Goal: Obtain resource: Download file/media

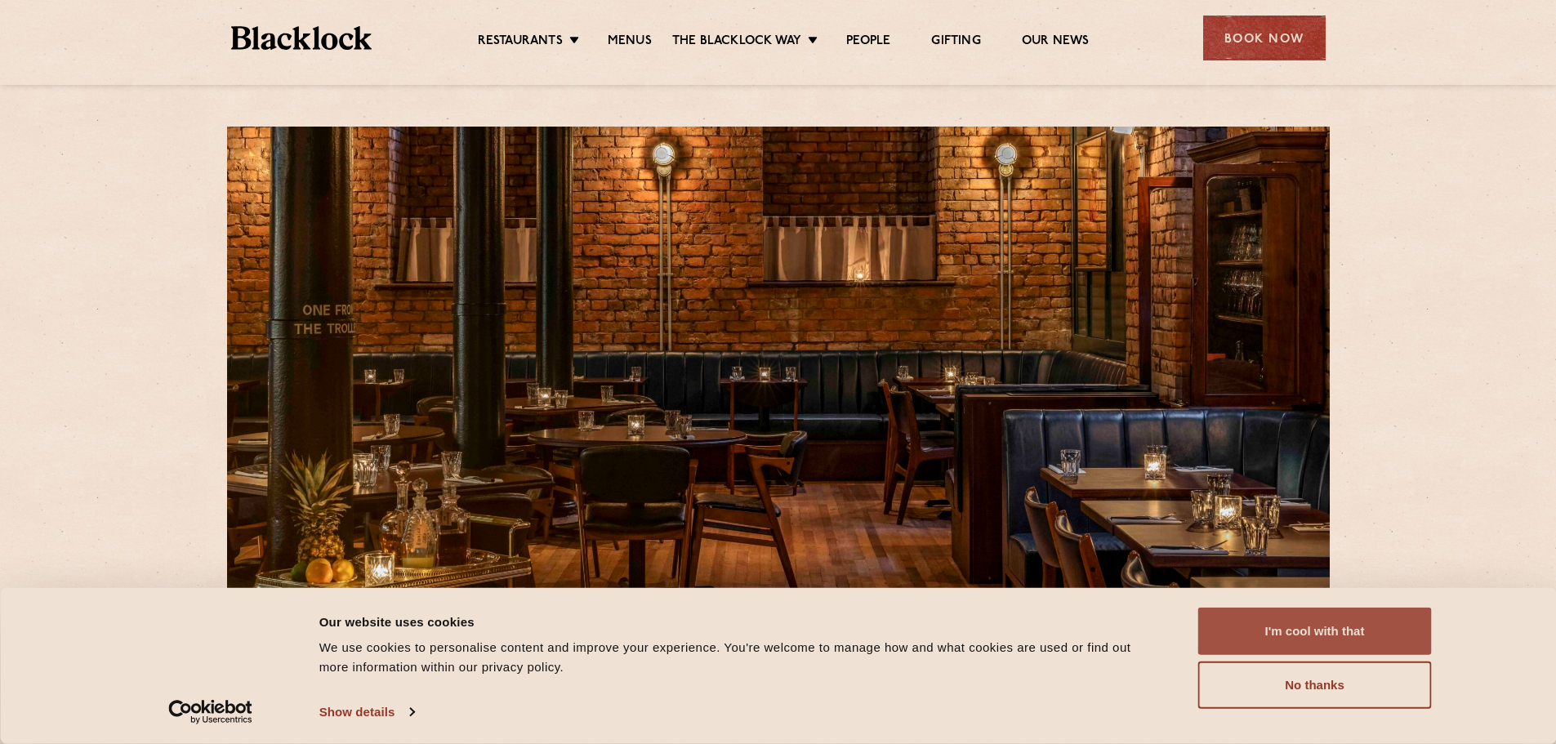
click at [1264, 620] on button "I'm cool with that" at bounding box center [1316, 631] width 234 height 47
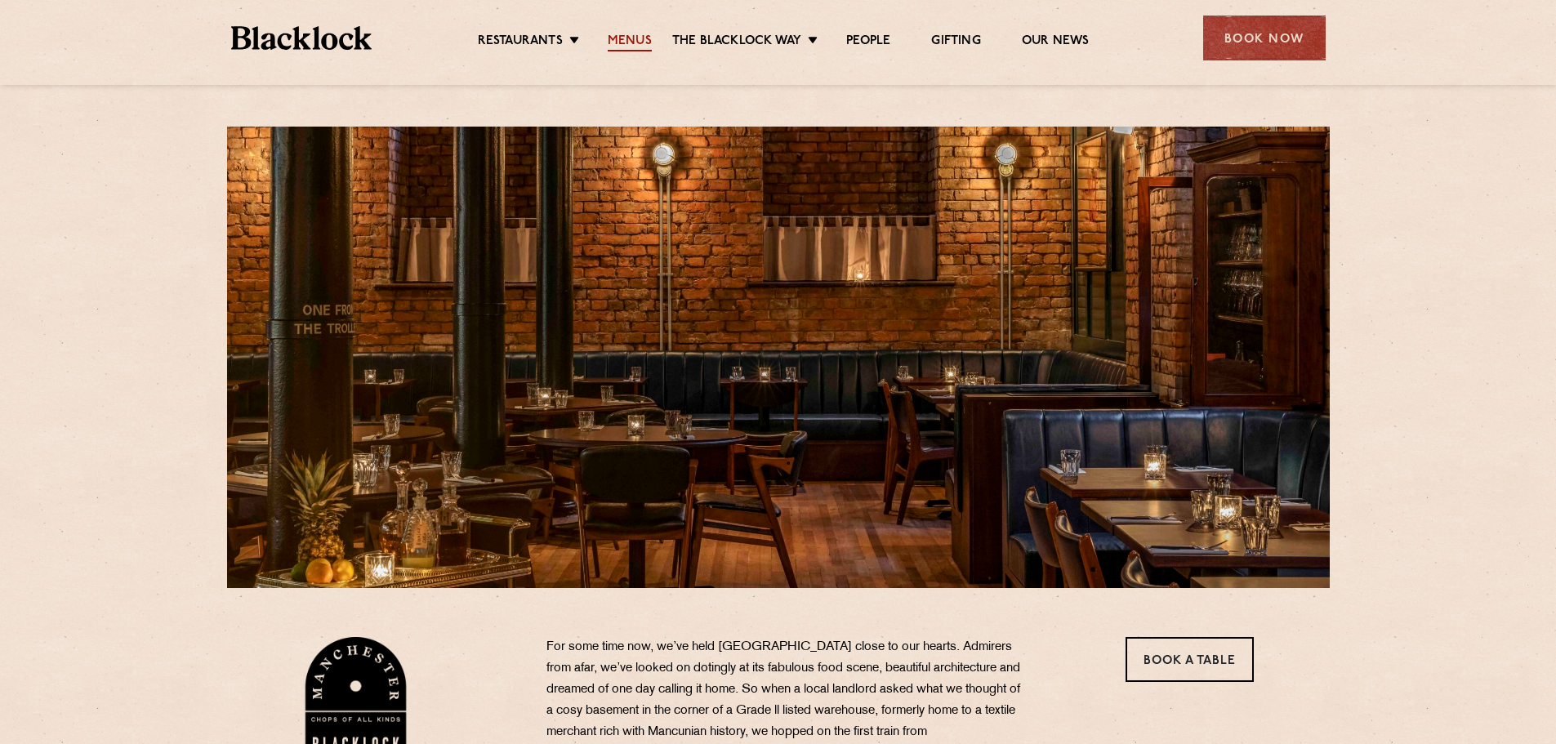
click at [632, 39] on link "Menus" at bounding box center [630, 42] width 44 height 18
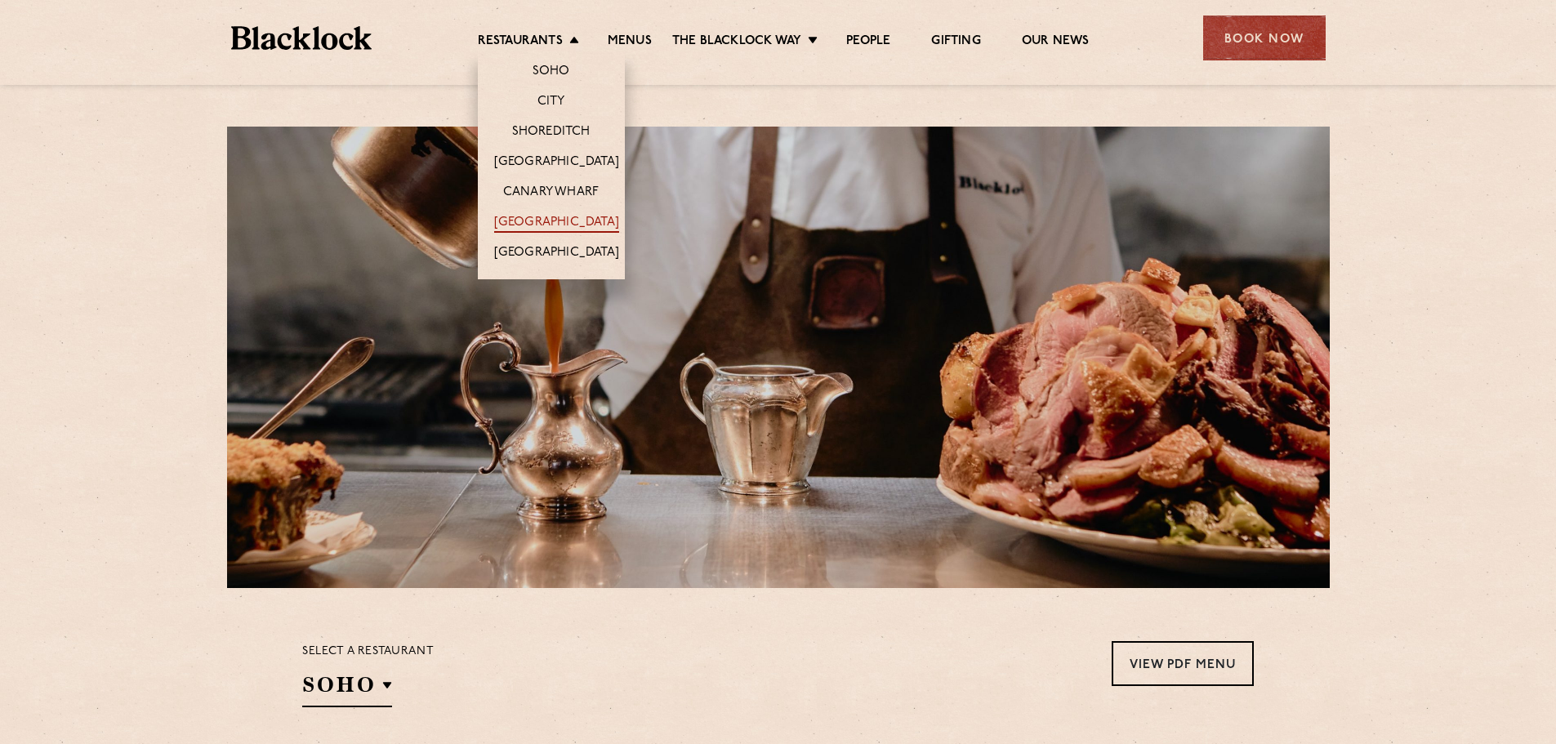
click at [546, 221] on link "[GEOGRAPHIC_DATA]" at bounding box center [556, 224] width 125 height 18
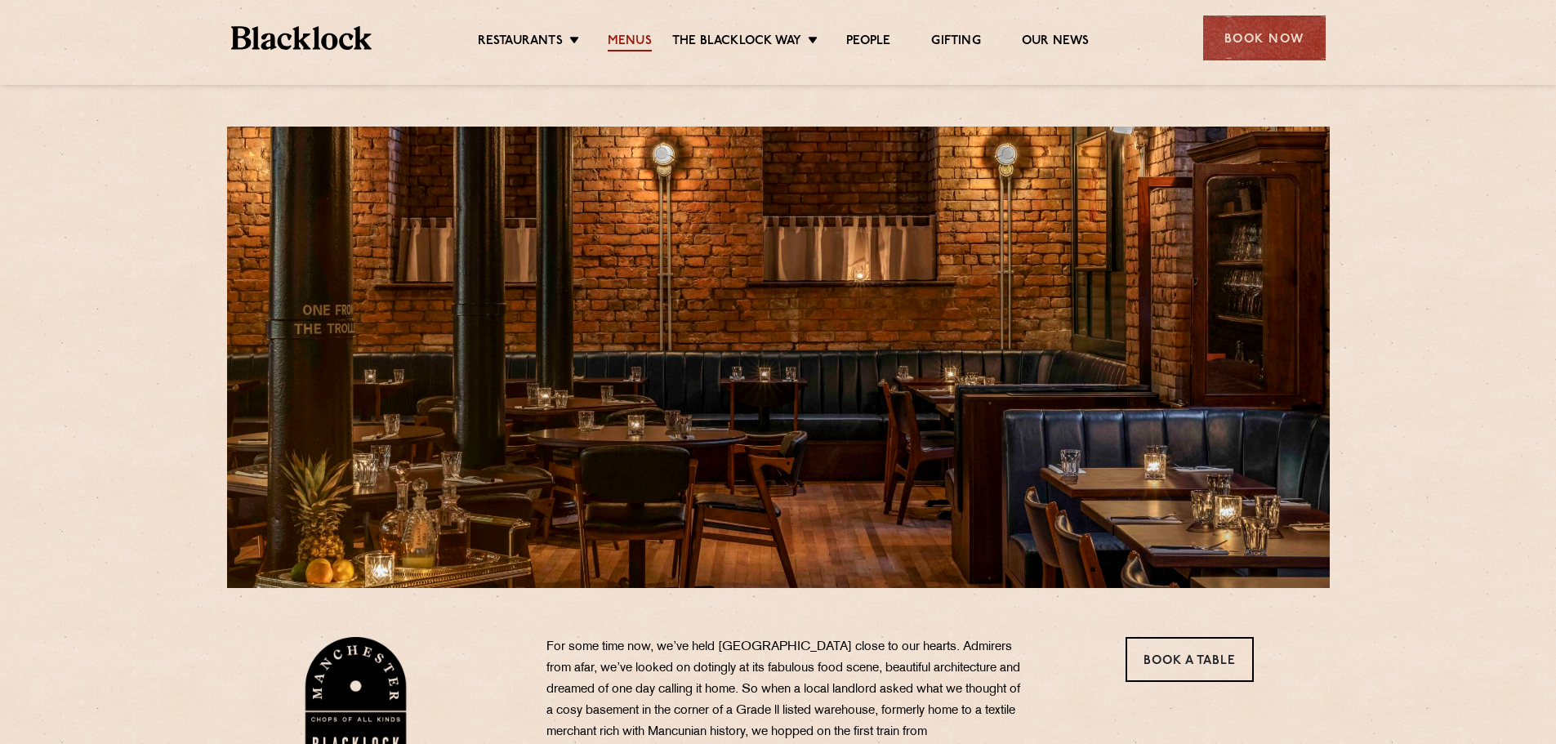
click at [615, 42] on link "Menus" at bounding box center [630, 42] width 44 height 18
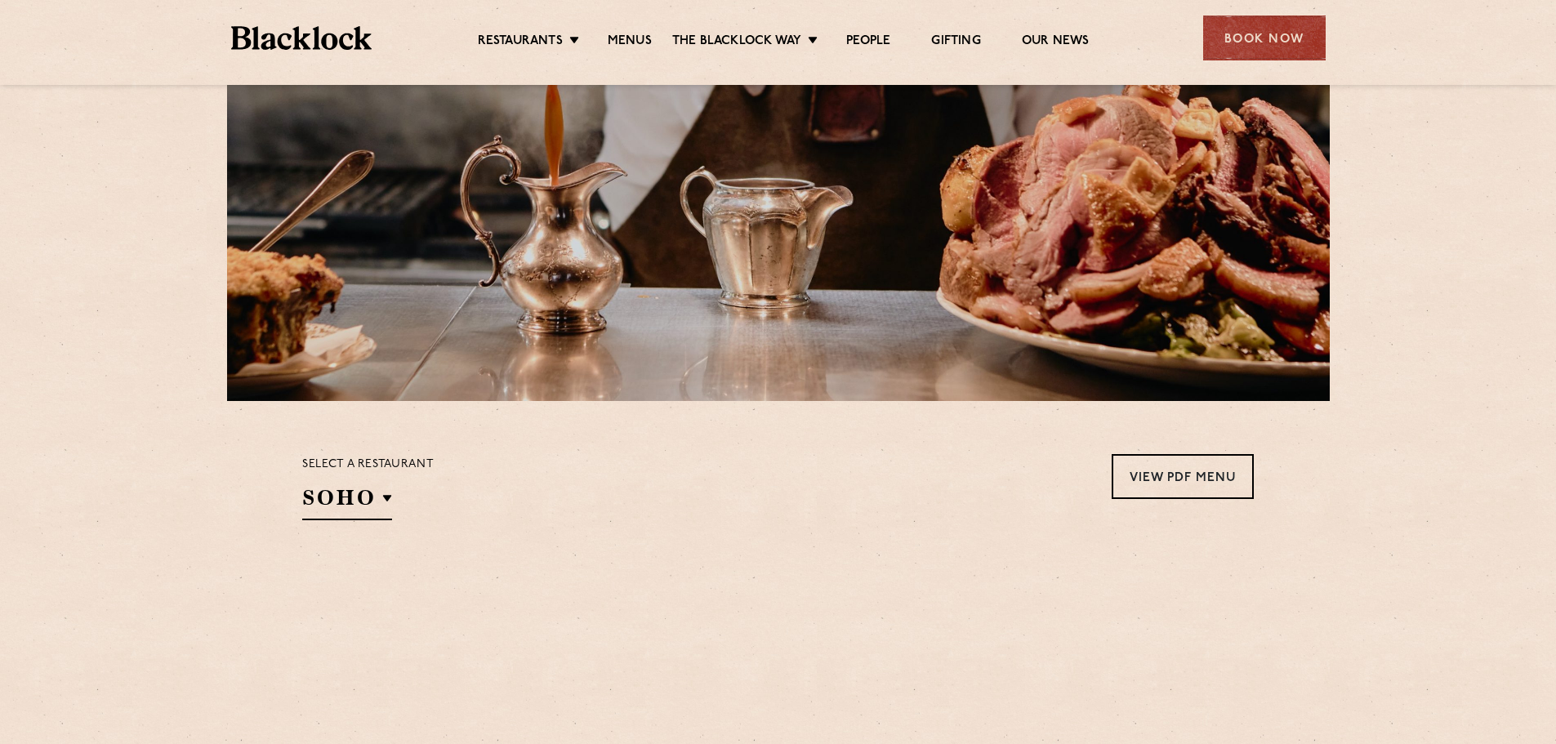
scroll to position [218, 0]
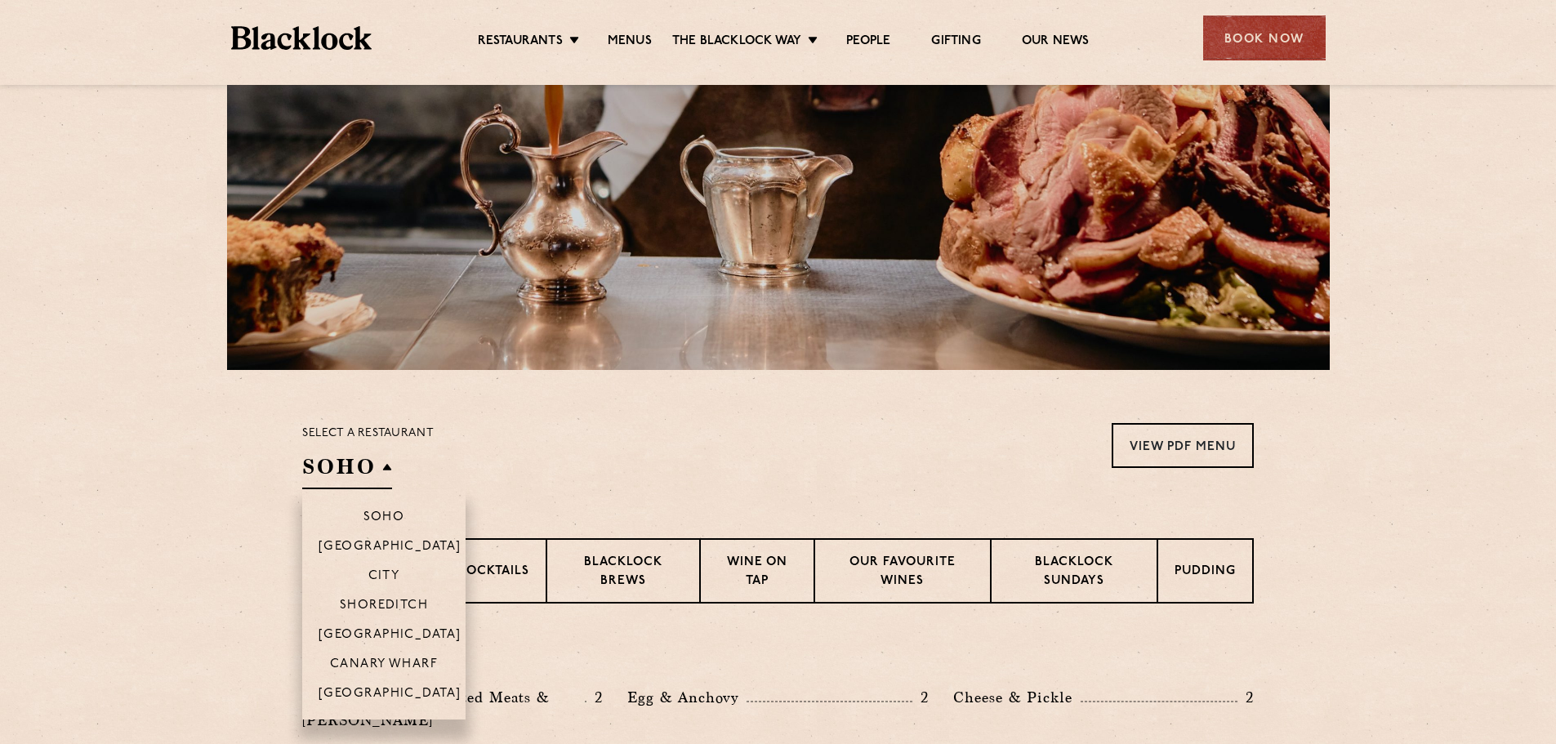
click at [359, 480] on h2 "SOHO" at bounding box center [347, 471] width 90 height 37
click at [386, 690] on p "[GEOGRAPHIC_DATA]" at bounding box center [390, 695] width 143 height 16
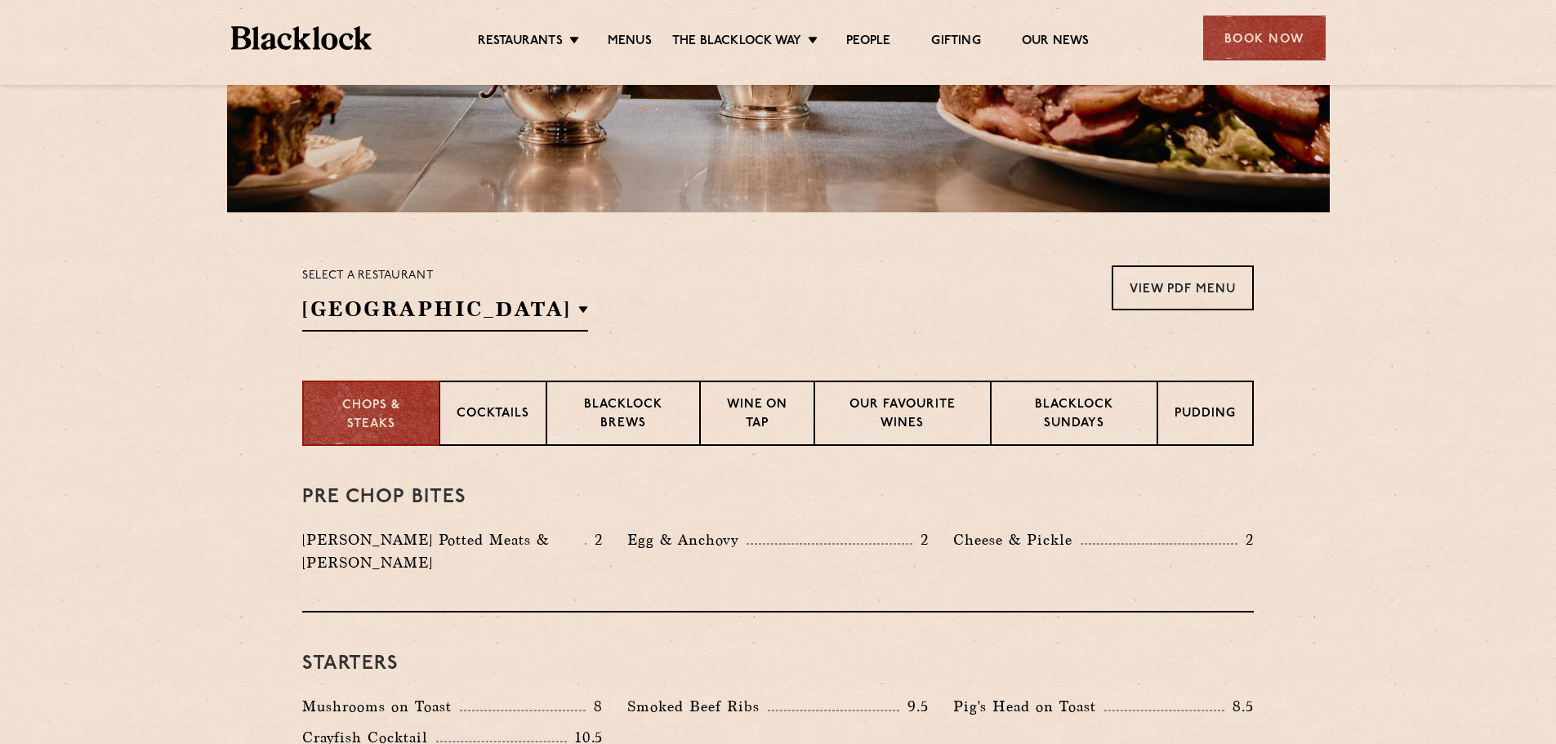
scroll to position [435, 0]
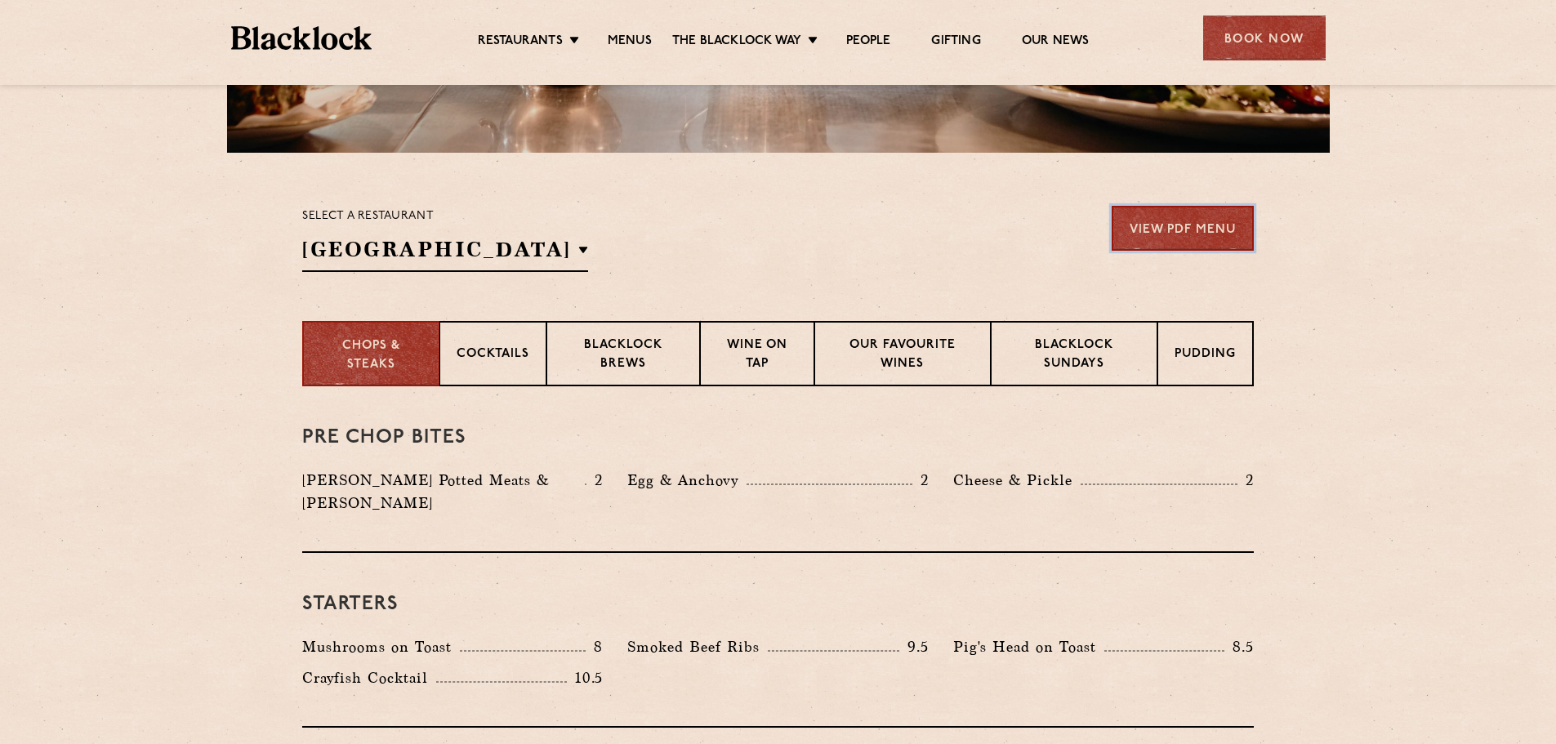
click at [1208, 228] on link "View PDF Menu" at bounding box center [1183, 228] width 142 height 45
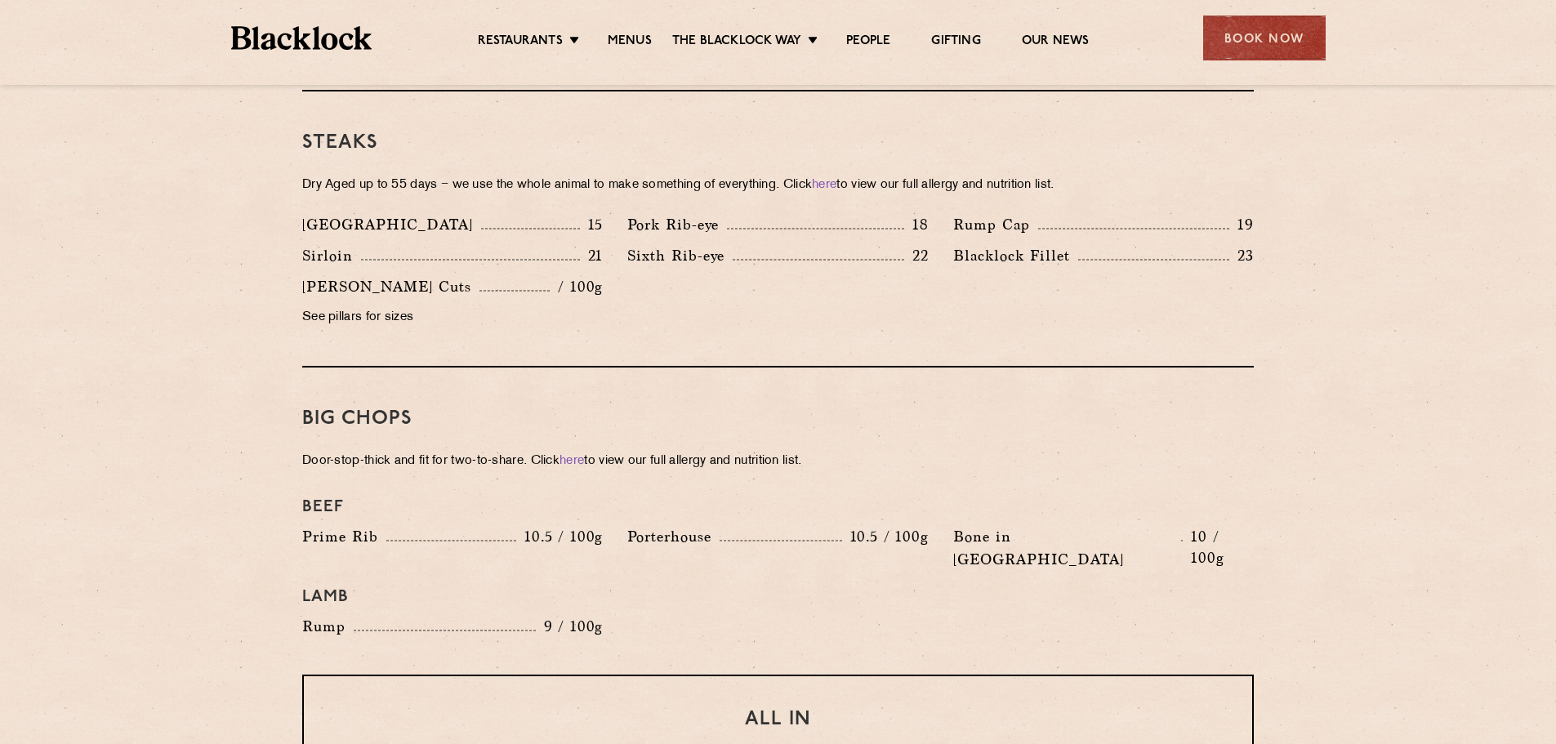
scroll to position [1743, 0]
